Goal: Find specific page/section: Find specific page/section

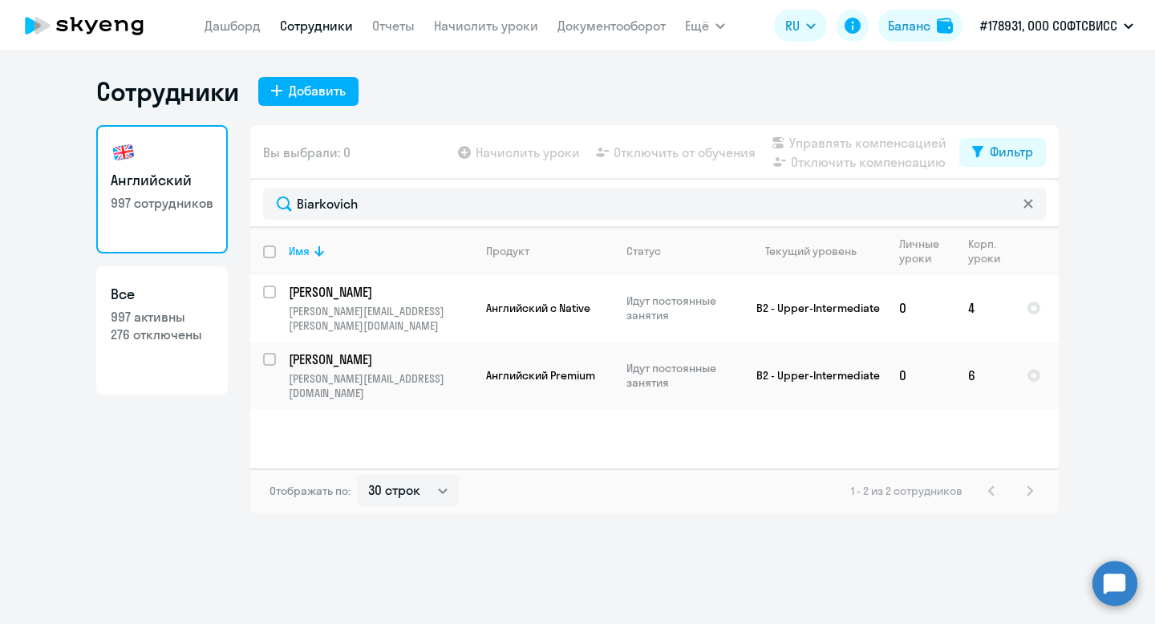
select select "30"
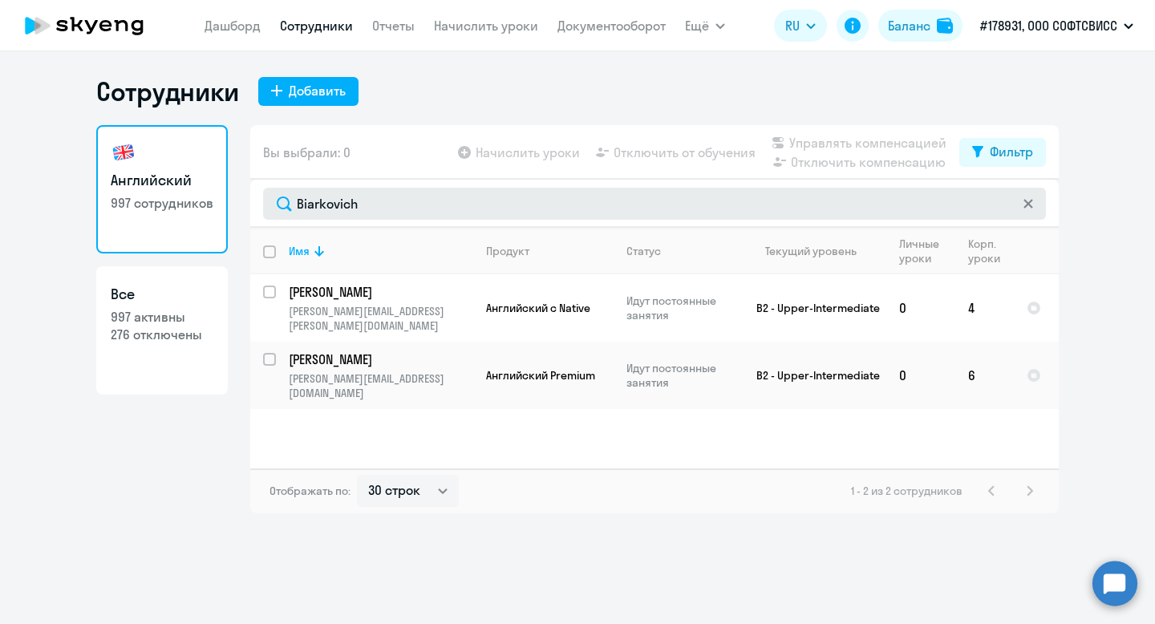
click at [339, 208] on input "Biarkovich" at bounding box center [654, 204] width 783 height 32
type input "Shapialevich"
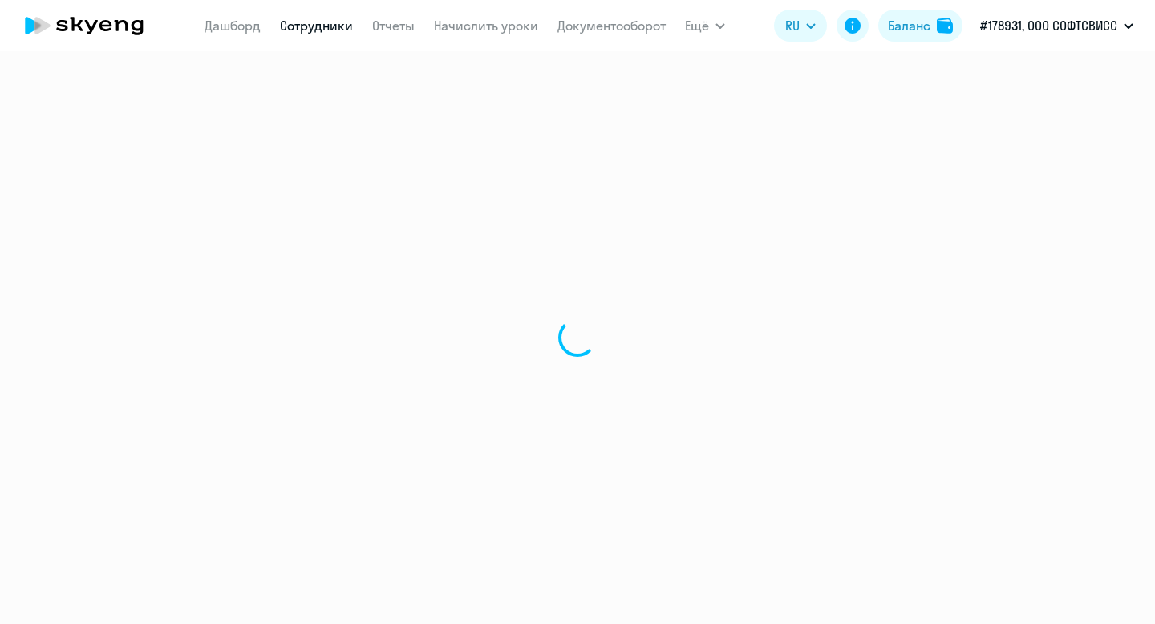
select select "30"
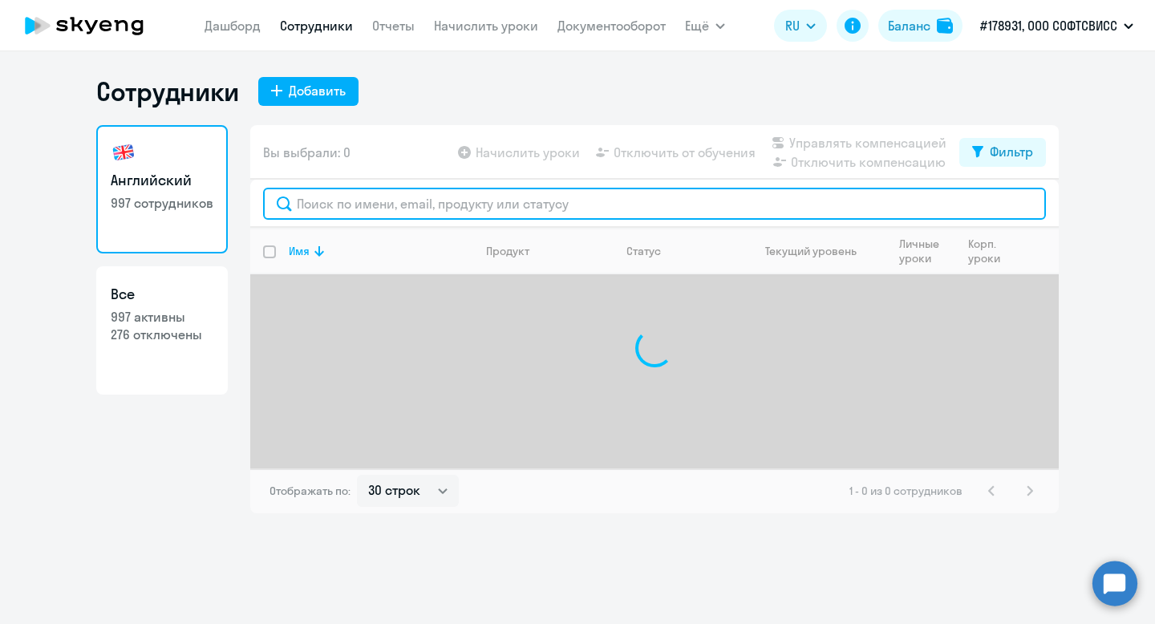
click at [338, 209] on input "text" at bounding box center [654, 204] width 783 height 32
paste input "Shapialevich"
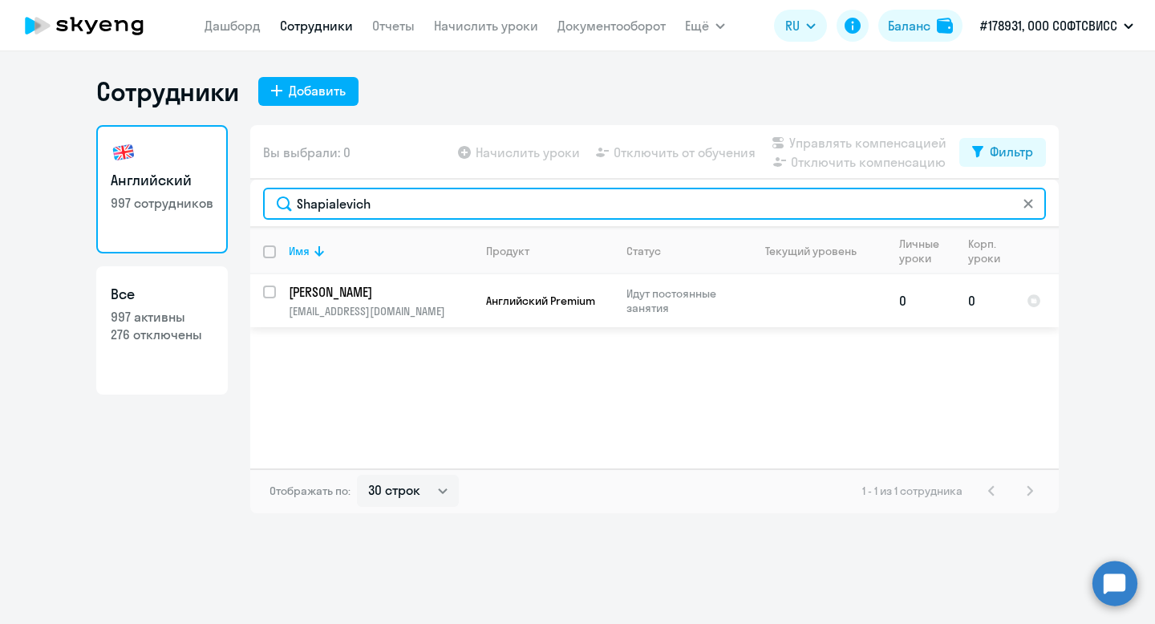
type input "Shapialevich"
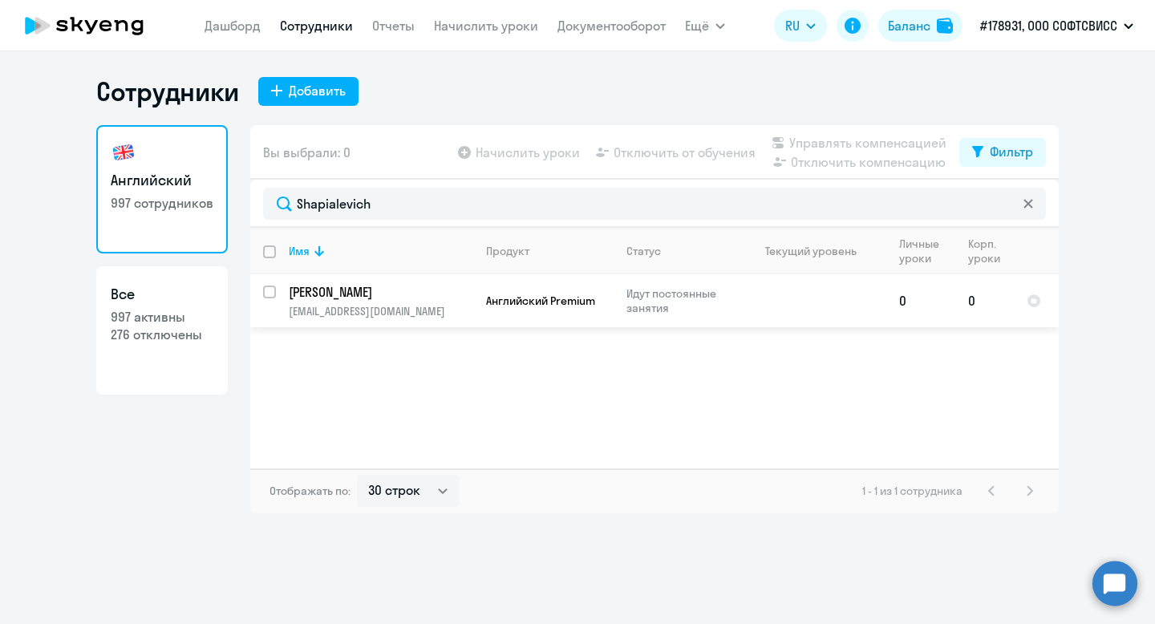
click at [336, 292] on p "[PERSON_NAME]" at bounding box center [379, 292] width 181 height 18
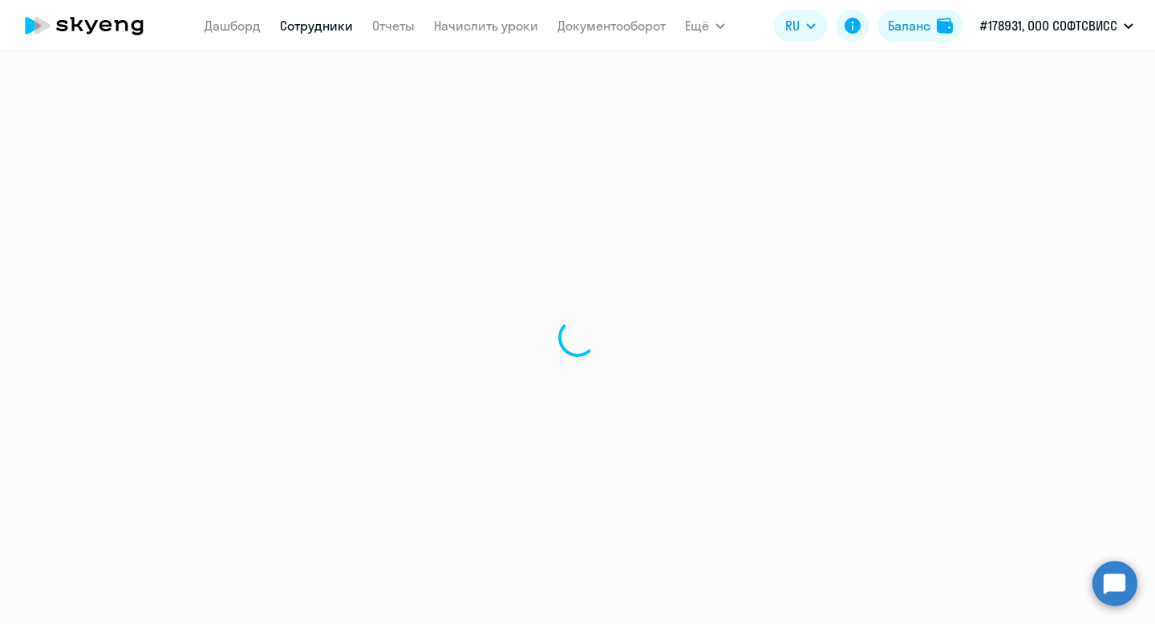
select select "english"
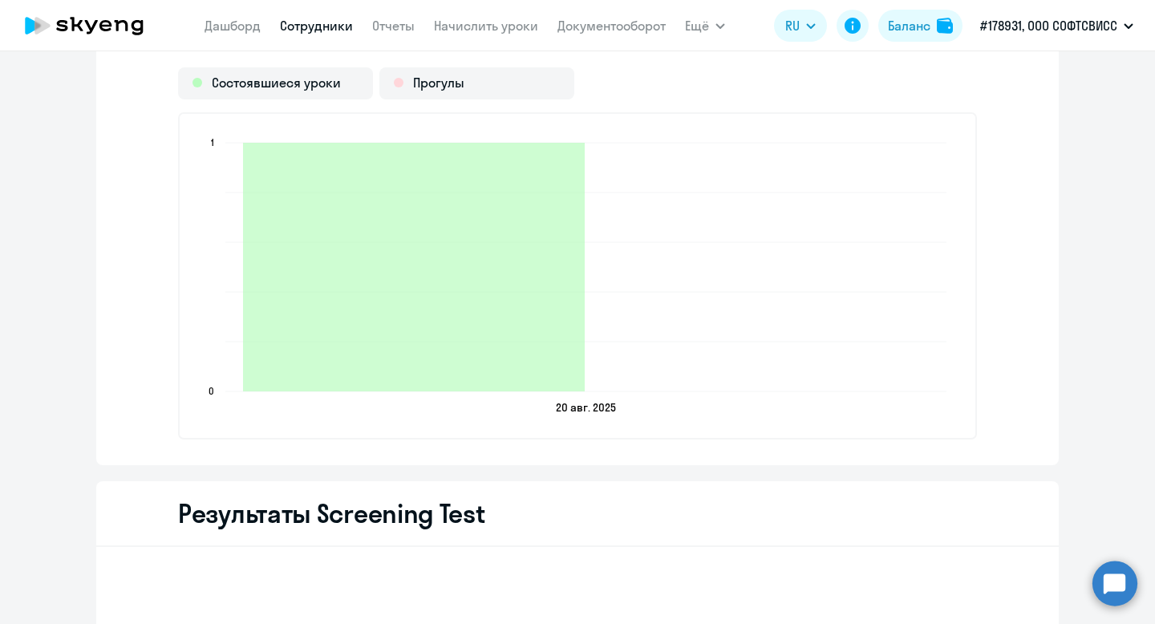
scroll to position [2135, 0]
